Goal: Information Seeking & Learning: Learn about a topic

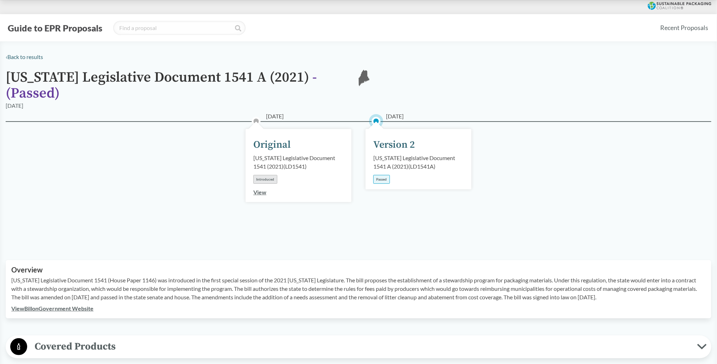
click at [383, 175] on div "Passed" at bounding box center [382, 179] width 17 height 9
click at [390, 137] on div "Version 2" at bounding box center [395, 144] width 42 height 15
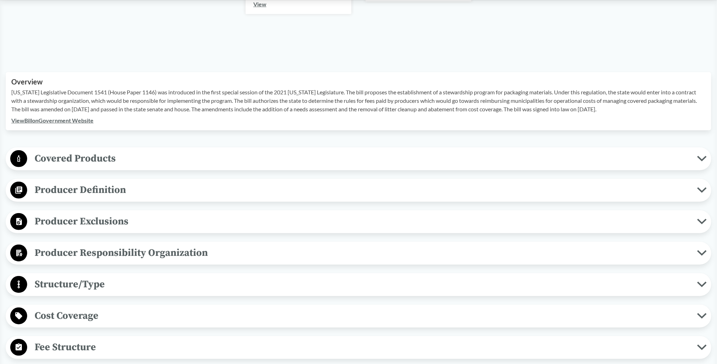
scroll to position [189, 0]
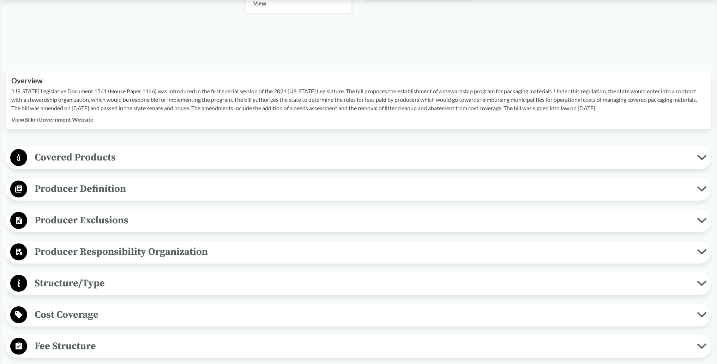
click at [119, 149] on span "Covered Products" at bounding box center [362, 157] width 670 height 16
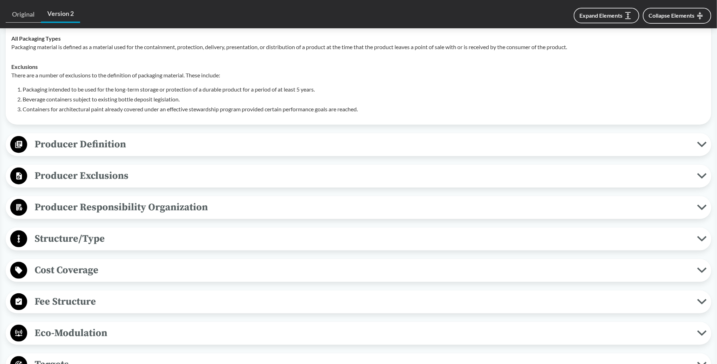
scroll to position [340, 0]
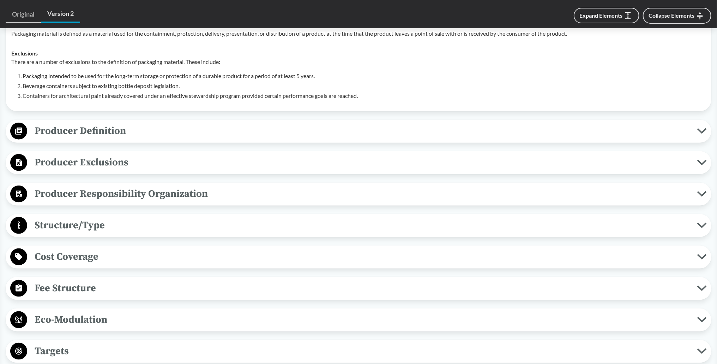
click at [88, 217] on span "Structure/Type" at bounding box center [362, 225] width 670 height 16
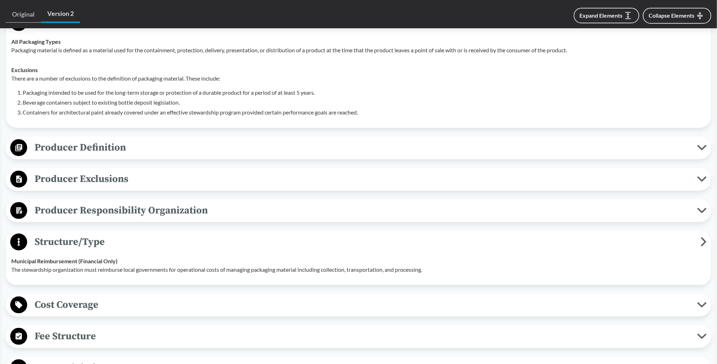
scroll to position [454, 0]
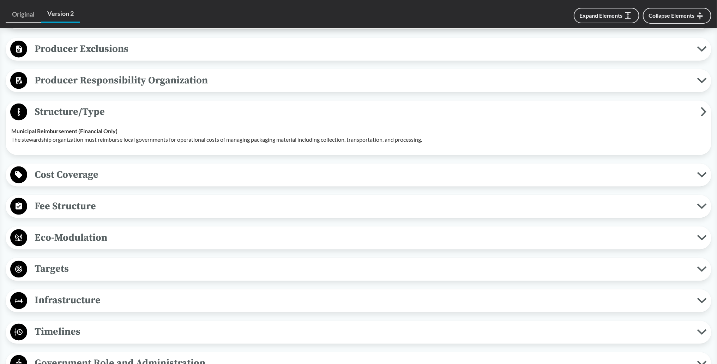
click at [89, 229] on span "Eco-Modulation" at bounding box center [362, 237] width 670 height 16
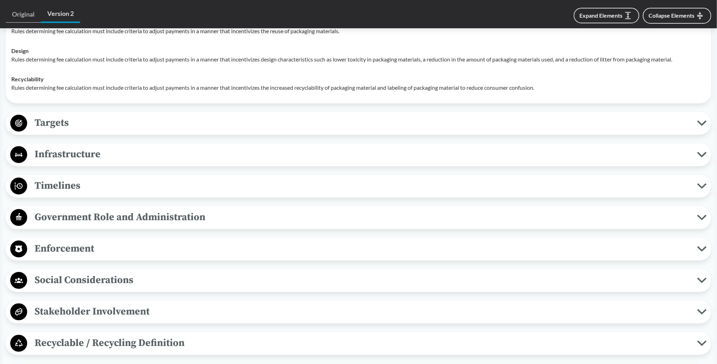
scroll to position [718, 0]
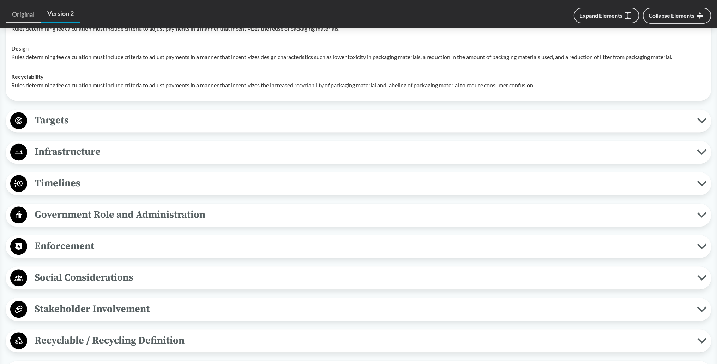
click at [59, 114] on span "Targets" at bounding box center [362, 120] width 670 height 16
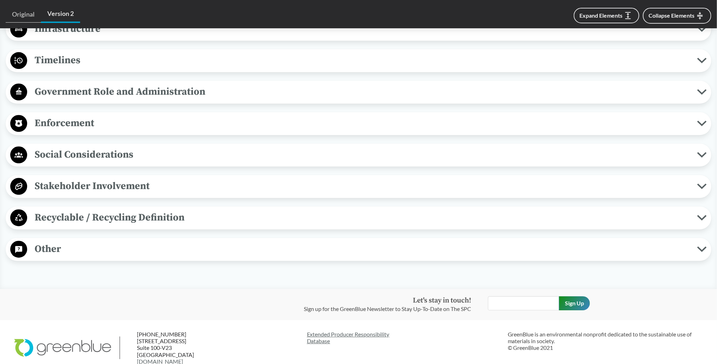
scroll to position [945, 0]
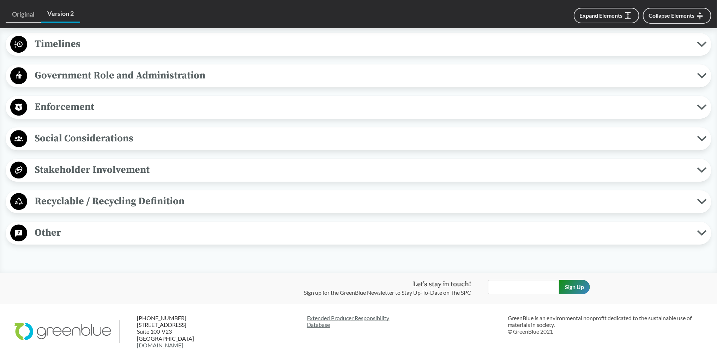
click at [97, 193] on span "Recyclable / Recycling Definition" at bounding box center [362, 201] width 670 height 16
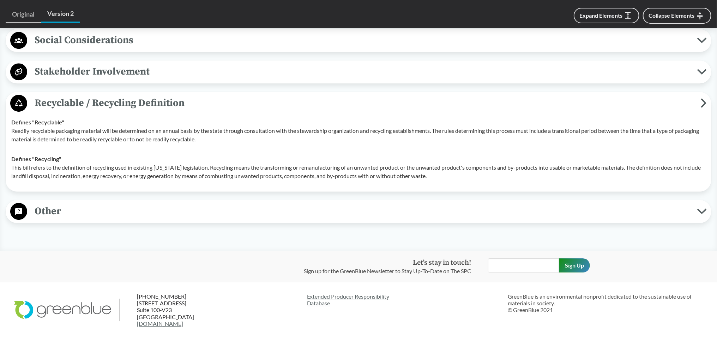
scroll to position [968, 0]
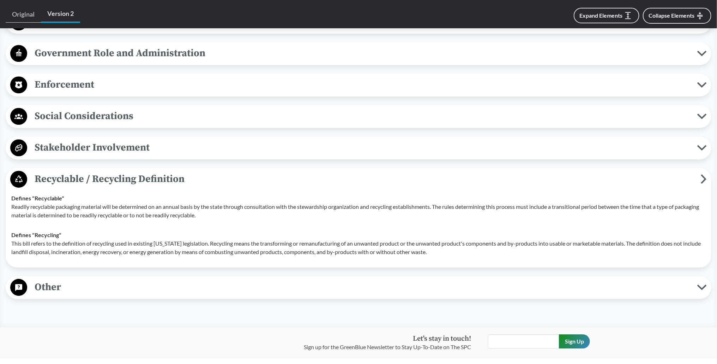
click at [46, 279] on span "Other" at bounding box center [362, 287] width 670 height 16
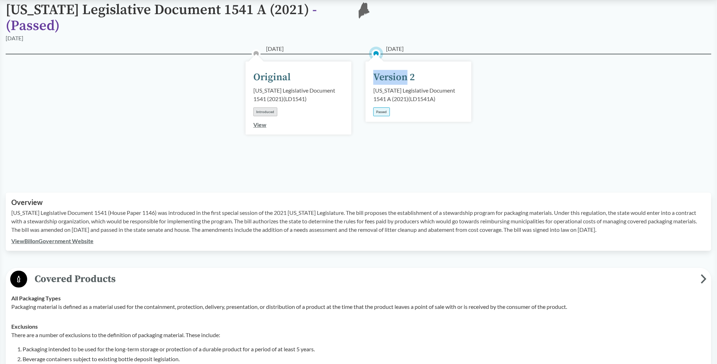
scroll to position [0, 0]
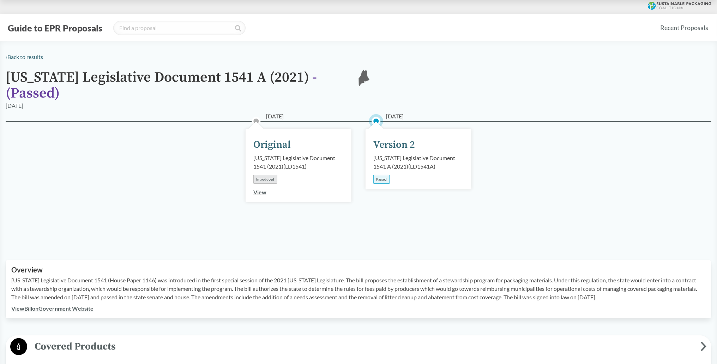
click at [442, 133] on div "[DATE] Version 2 [US_STATE] Legislative Document 1541 A (2021) ( LD1541A ) Pass…" at bounding box center [419, 159] width 106 height 60
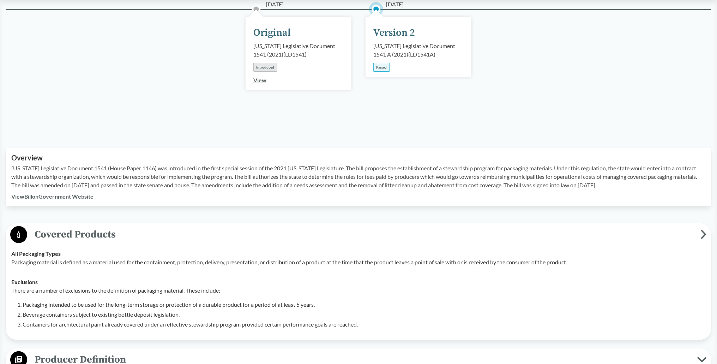
scroll to position [113, 0]
click at [72, 191] on link "View Bill on Government Website" at bounding box center [52, 194] width 82 height 7
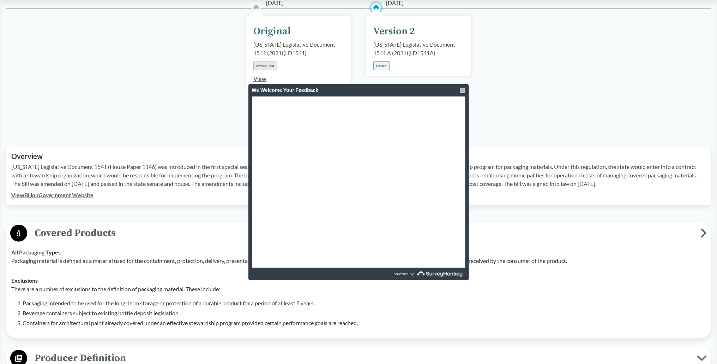
click at [460, 91] on div at bounding box center [463, 91] width 6 height 6
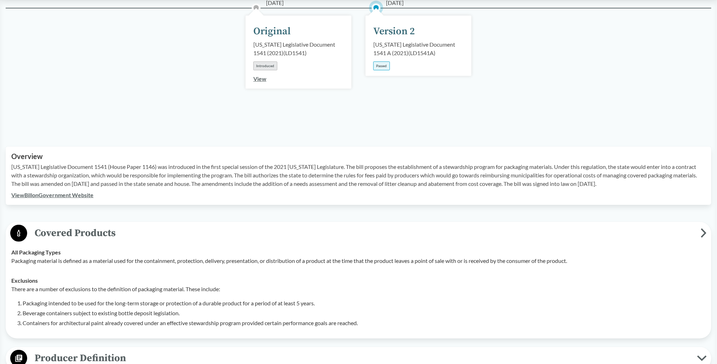
scroll to position [0, 0]
